Goal: Information Seeking & Learning: Understand process/instructions

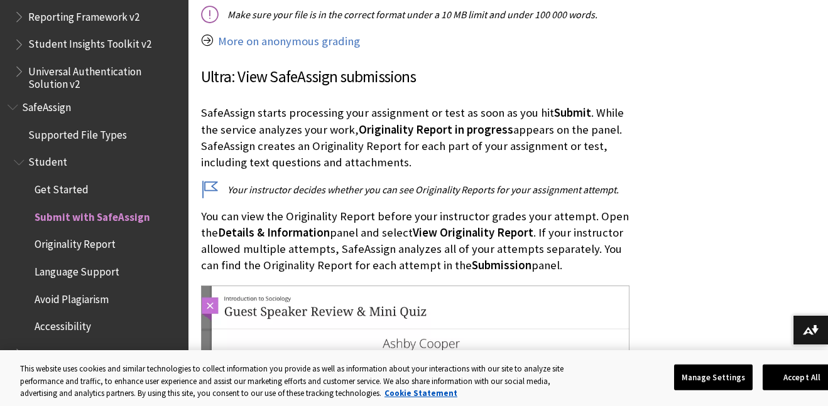
scroll to position [1951, 0]
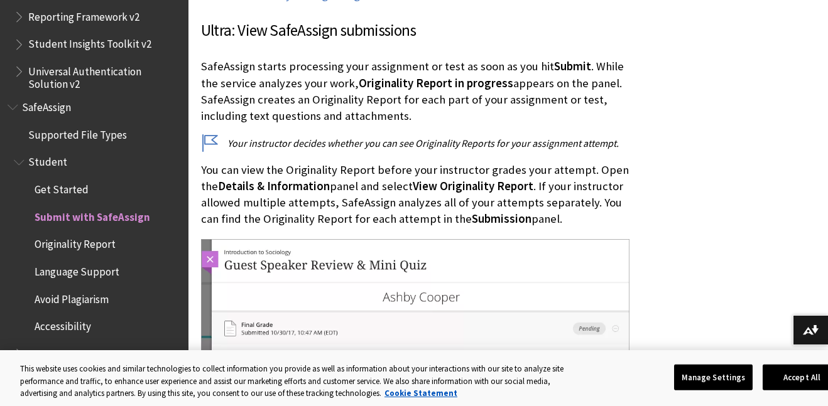
click at [43, 163] on span "Student" at bounding box center [47, 160] width 39 height 17
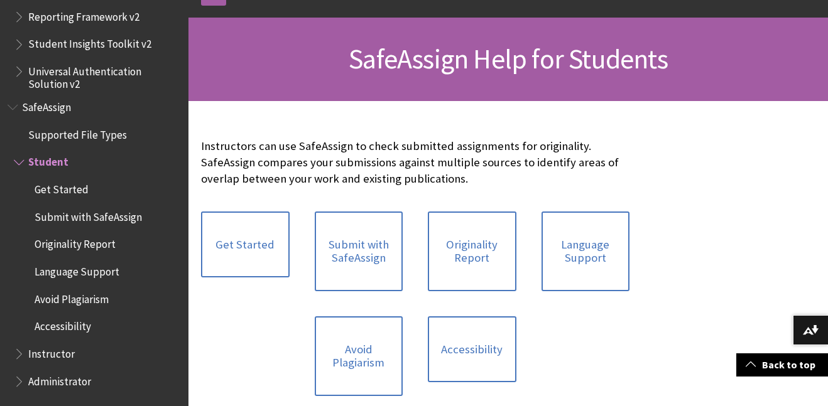
scroll to position [179, 0]
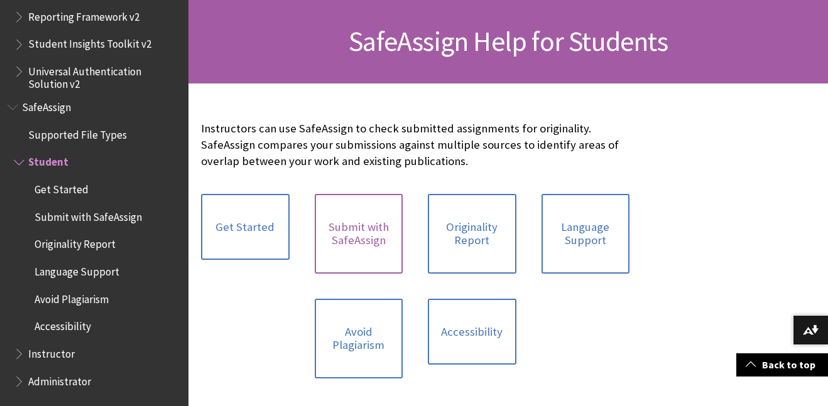
click at [365, 253] on link "Submit with SafeAssign" at bounding box center [359, 234] width 89 height 80
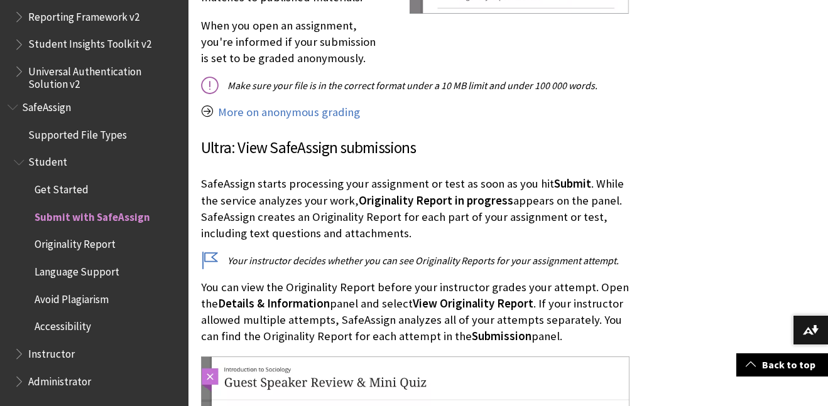
scroll to position [1858, 0]
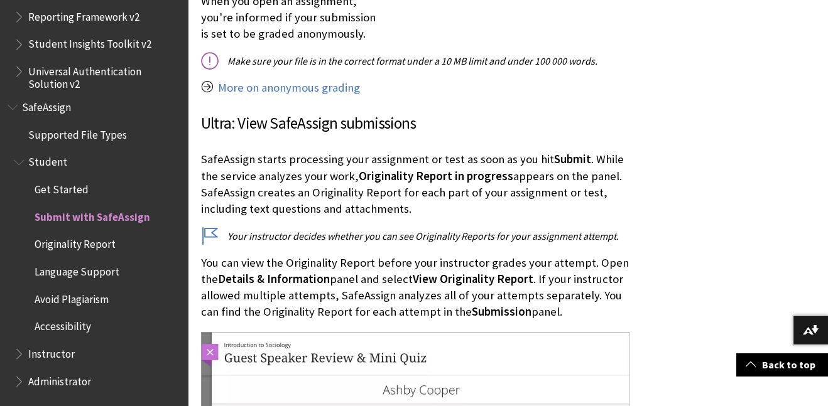
click at [61, 361] on span "Instructor" at bounding box center [97, 354] width 167 height 21
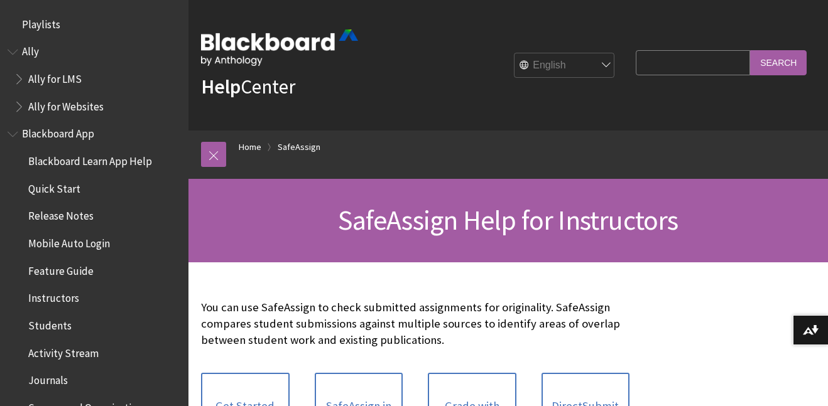
scroll to position [1551, 0]
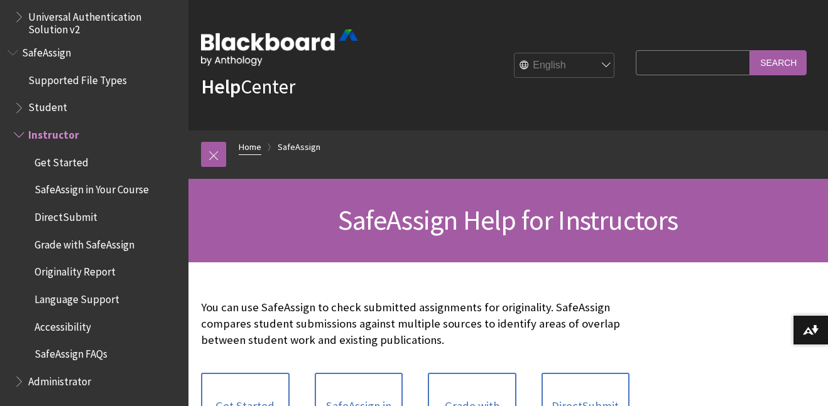
click at [259, 143] on link "Home" at bounding box center [250, 147] width 23 height 16
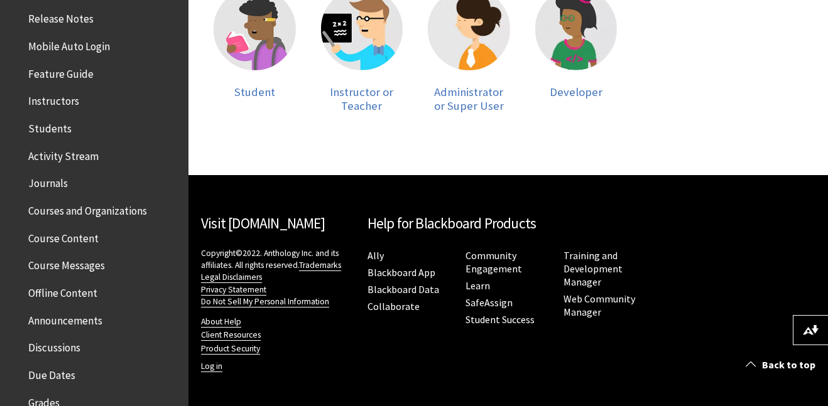
scroll to position [1332, 0]
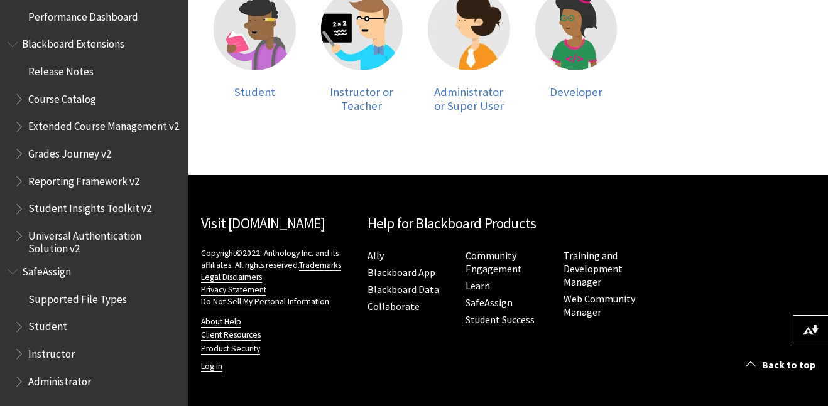
click at [36, 334] on span "Student" at bounding box center [97, 327] width 167 height 21
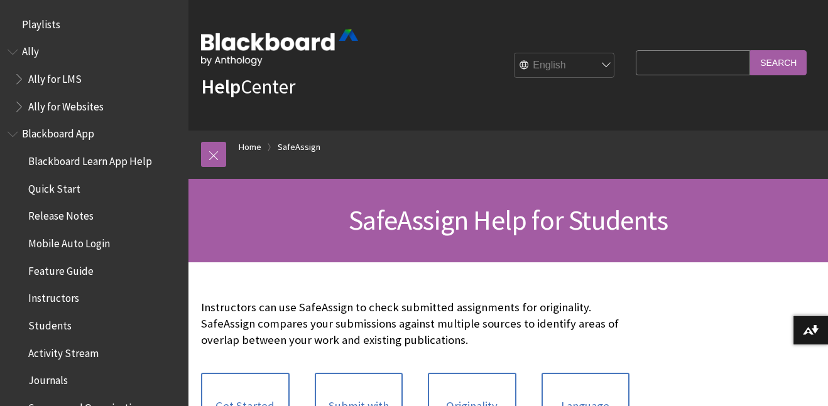
scroll to position [1497, 0]
